Goal: Information Seeking & Learning: Find specific fact

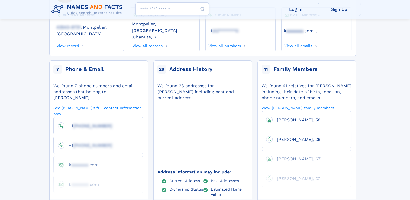
scroll to position [81, 0]
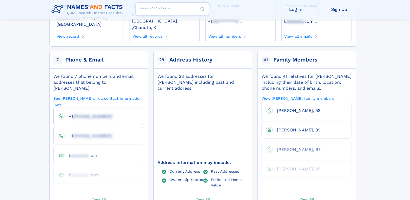
click at [288, 108] on span "[PERSON_NAME], 58" at bounding box center [299, 110] width 44 height 5
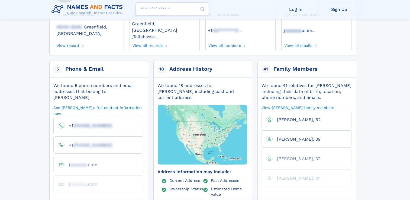
scroll to position [81, 0]
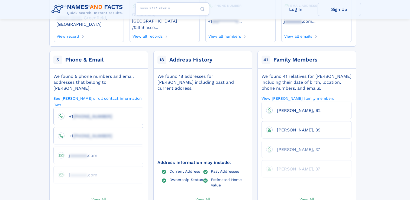
click at [287, 108] on link "[PERSON_NAME], 62" at bounding box center [297, 110] width 48 height 5
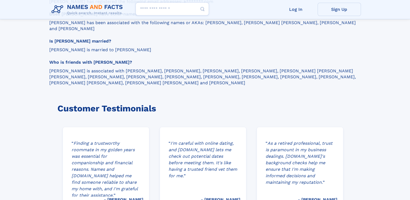
scroll to position [786, 0]
